Goal: Task Accomplishment & Management: Manage account settings

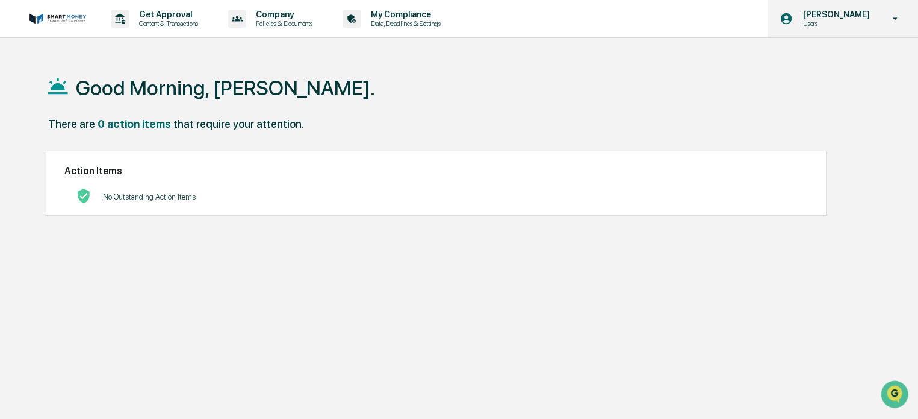
click at [815, 30] on div "[PERSON_NAME] Users" at bounding box center [843, 18] width 151 height 37
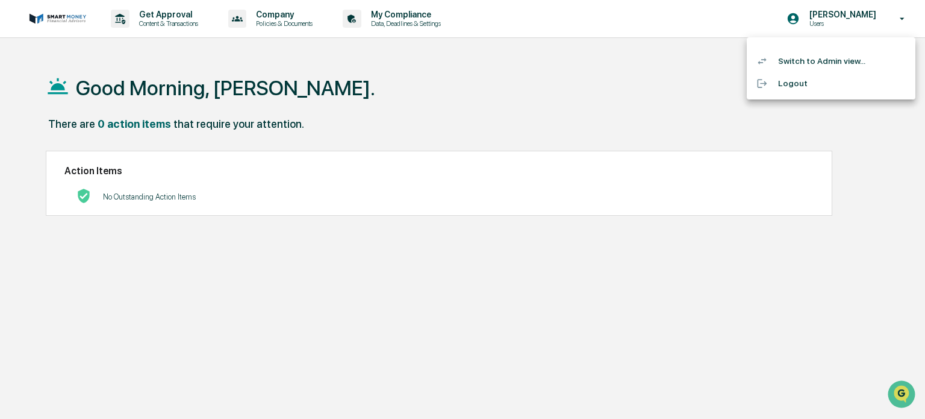
click at [792, 84] on li "Logout" at bounding box center [831, 83] width 169 height 22
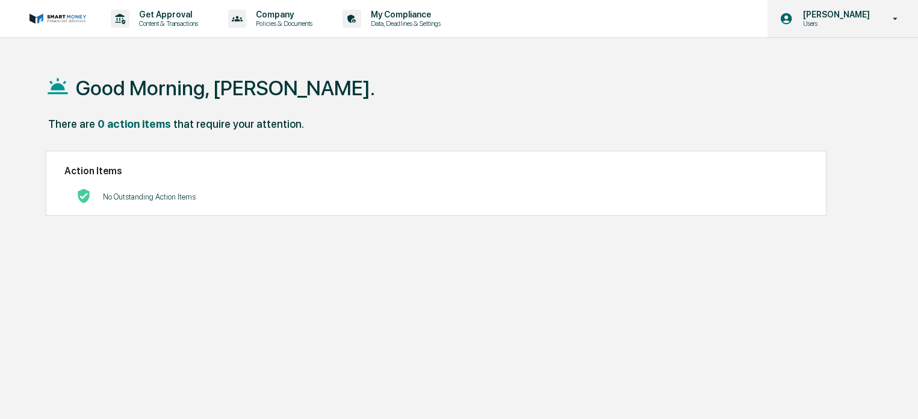
click at [830, 24] on p "Users" at bounding box center [834, 23] width 83 height 8
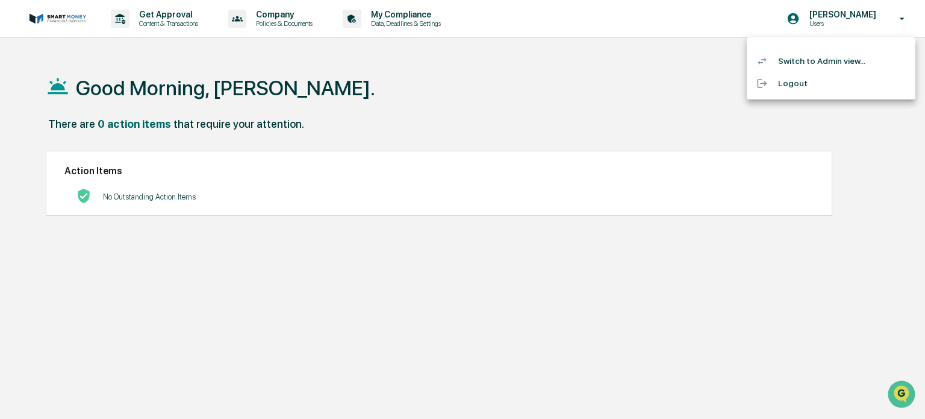
click at [829, 55] on li "Switch to Admin view..." at bounding box center [831, 61] width 169 height 22
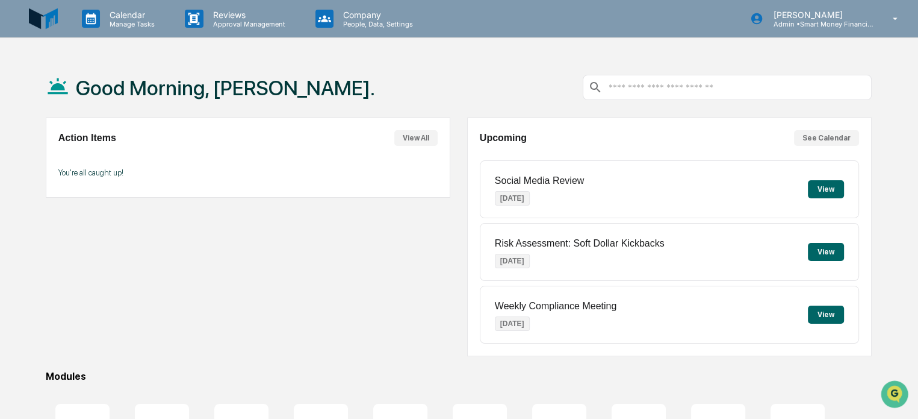
click at [39, 14] on img at bounding box center [43, 18] width 29 height 29
